Goal: Transaction & Acquisition: Purchase product/service

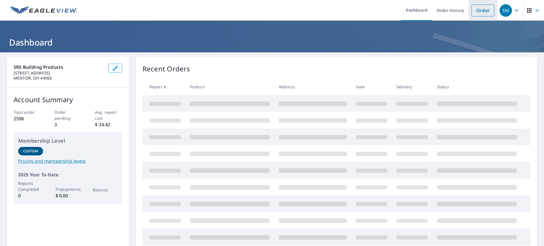
click at [474, 12] on link "Order" at bounding box center [483, 11] width 23 height 12
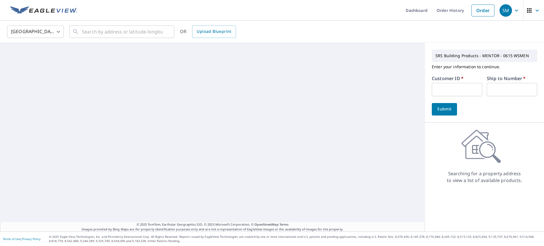
click at [443, 90] on input "text" at bounding box center [457, 89] width 50 height 13
type input "ghc615"
type input "1"
click at [432, 103] on button "Submit" at bounding box center [444, 109] width 25 height 12
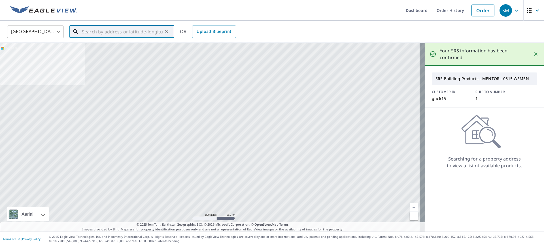
click at [156, 35] on input "text" at bounding box center [122, 32] width 81 height 16
paste input "[STREET_ADDRESS]"
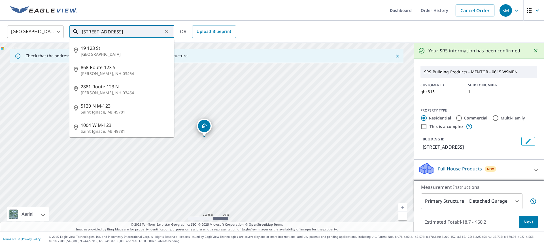
click at [143, 38] on div "[STREET_ADDRESS] ​ [STREET_ADDRESS] [STREET_ADDRESS][PERSON_NAME] [STREET_ADDRE…" at bounding box center [121, 32] width 105 height 12
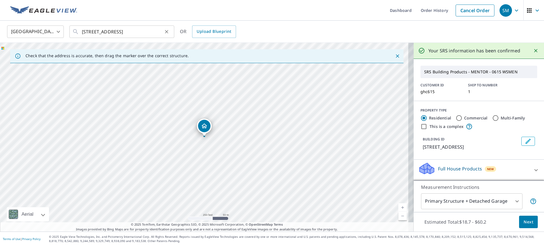
type input "[STREET_ADDRESS]"
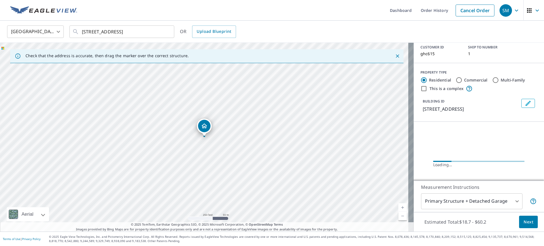
scroll to position [64, 0]
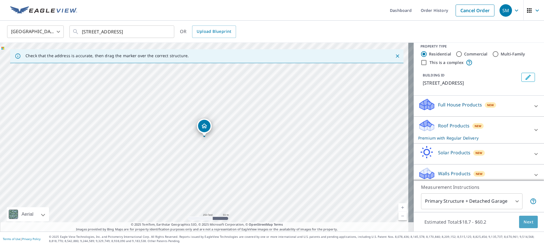
click at [524, 224] on span "Next" at bounding box center [529, 222] width 10 height 7
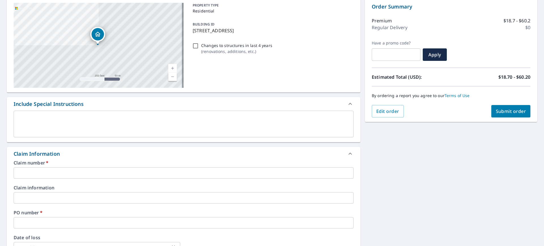
scroll to position [60, 0]
click at [265, 172] on input "text" at bounding box center [184, 172] width 340 height 11
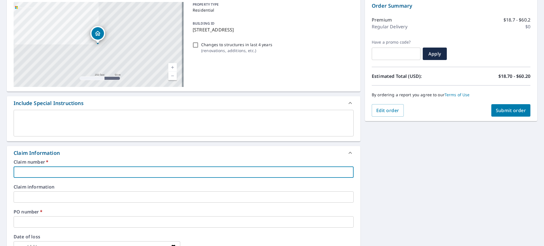
type input "g"
checkbox input "true"
type input "gh"
checkbox input "true"
type input "ghc"
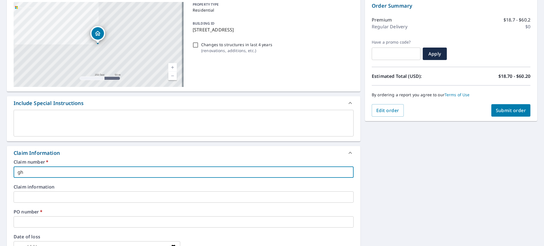
checkbox input "true"
type input "ghc6"
checkbox input "true"
type input "ghc61"
checkbox input "true"
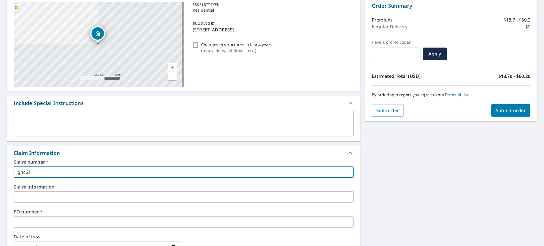
type input "ghc615"
checkbox input "true"
type input "ghc615/"
checkbox input "true"
type input "ghc615/V"
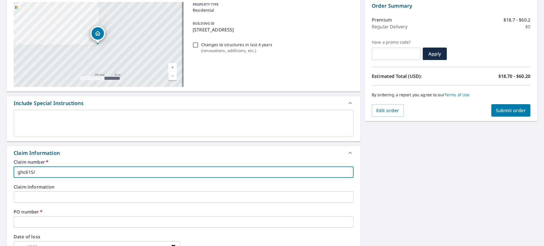
checkbox input "true"
drag, startPoint x: 265, startPoint y: 172, endPoint x: 243, endPoint y: 177, distance: 23.0
click at [243, 177] on input "ghc615/V" at bounding box center [184, 172] width 340 height 11
type input "ghc615/"
checkbox input "true"
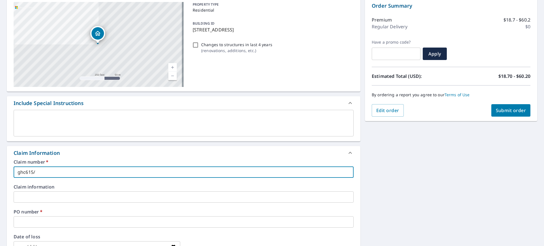
paste input "[STREET_ADDRESS]"
type input "ghc615/[STREET_ADDRESS]"
checkbox input "true"
type input "ghc615/[STREET_ADDRESS]"
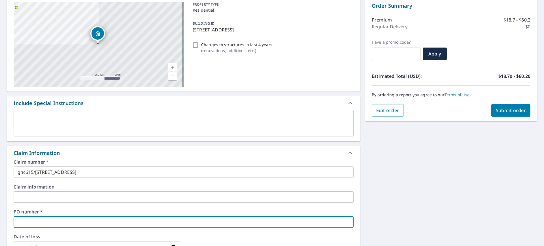
type input "g"
checkbox input "true"
type input "gh"
checkbox input "true"
type input "ghc"
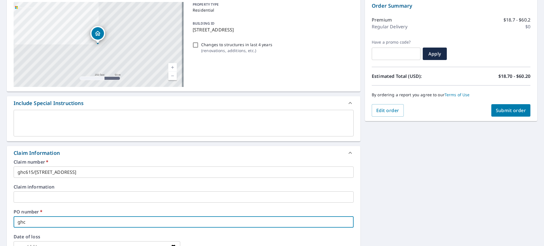
checkbox input "true"
type input "ghc6"
checkbox input "true"
type input "ghc61"
checkbox input "true"
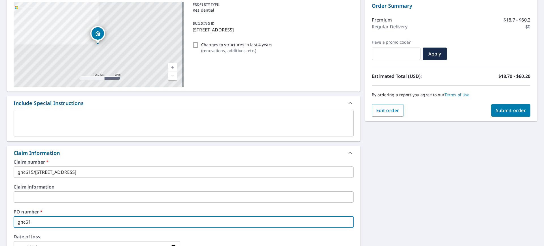
type input "ghc616"
checkbox input "true"
type input "ghc61"
checkbox input "true"
type input "ghc615"
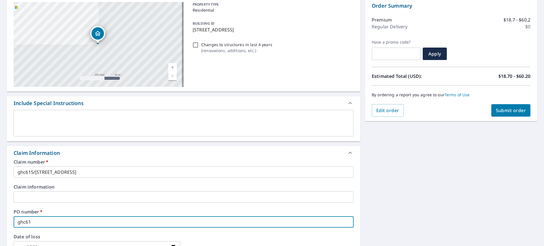
checkbox input "true"
type input "ghc615/"
checkbox input "true"
paste input "[STREET_ADDRESS]"
type input "ghc615/[STREET_ADDRESS]"
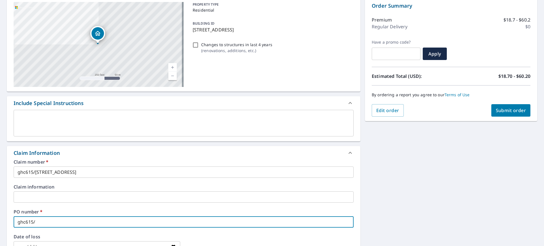
checkbox input "true"
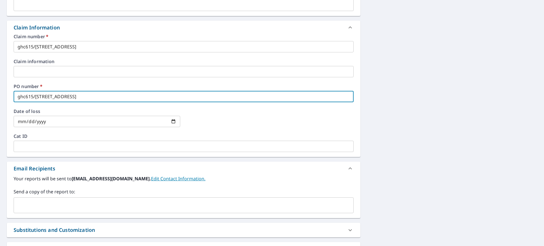
scroll to position [201, 0]
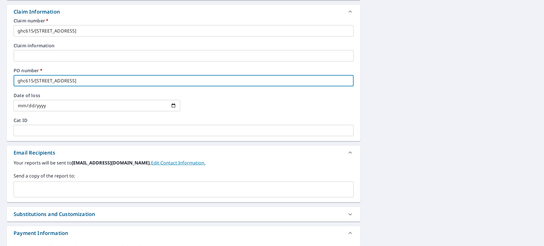
type input "ghc615/[STREET_ADDRESS]"
click at [195, 193] on input "text" at bounding box center [179, 189] width 326 height 11
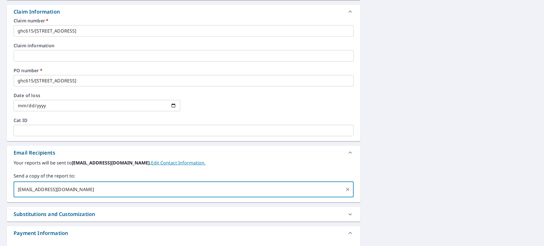
click at [219, 187] on input "[EMAIL_ADDRESS][DOMAIN_NAME]" at bounding box center [179, 189] width 326 height 11
type input "[EMAIL_ADDRESS][DOMAIN_NAME]"
click at [226, 167] on div "Your reports will be sent to [EMAIL_ADDRESS][DOMAIN_NAME]. Edit Contact Informa…" at bounding box center [184, 179] width 340 height 38
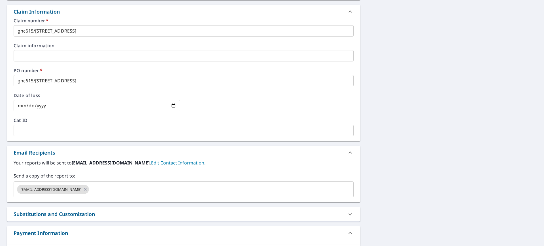
scroll to position [0, 0]
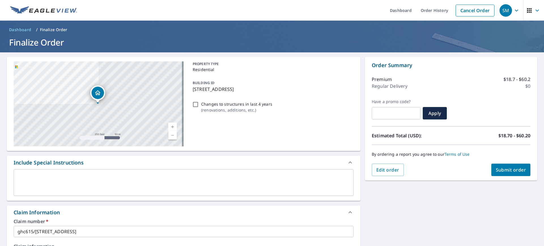
click at [511, 168] on span "Submit order" at bounding box center [511, 170] width 30 height 6
checkbox input "true"
